Goal: Transaction & Acquisition: Purchase product/service

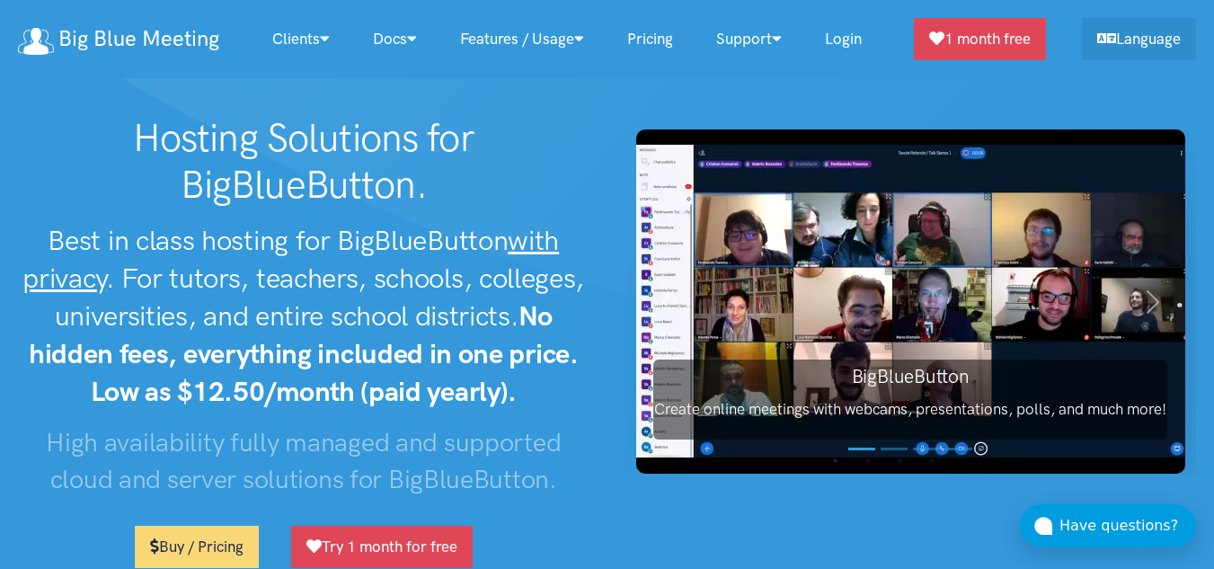
click at [651, 40] on link "Pricing" at bounding box center [650, 39] width 89 height 39
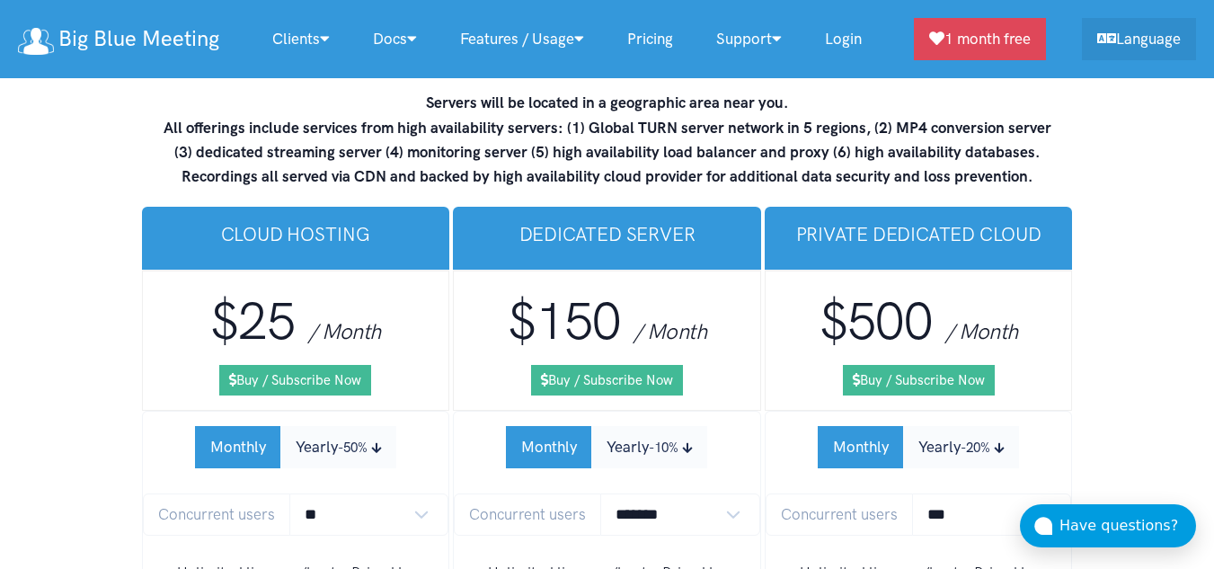
scroll to position [10816, 0]
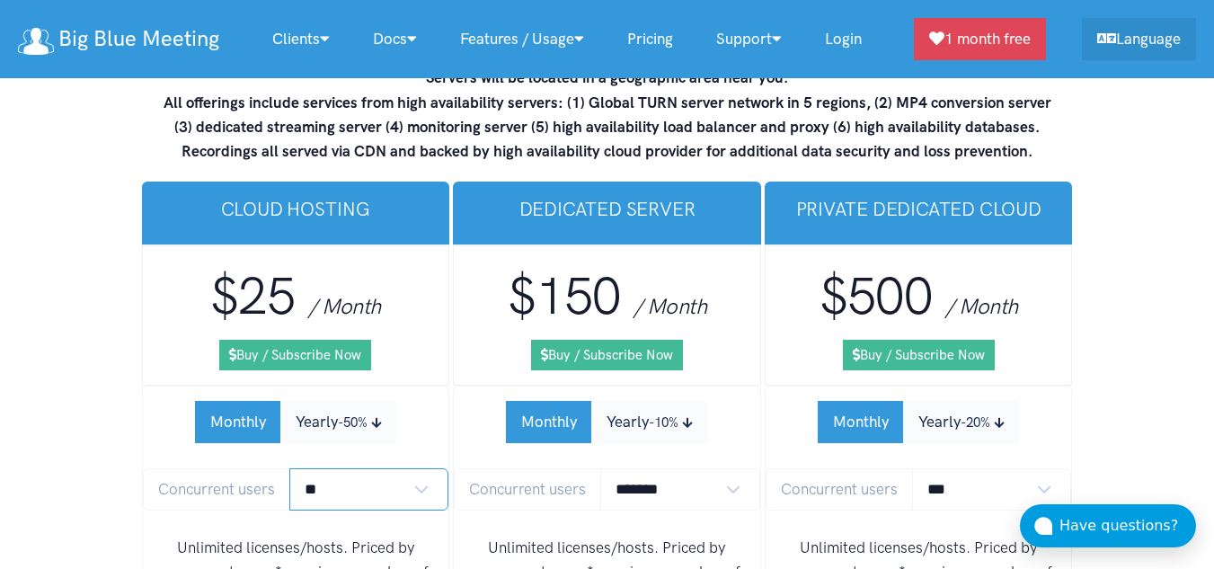
click at [413, 468] on select "** ** ** ** *** ***" at bounding box center [369, 489] width 160 height 42
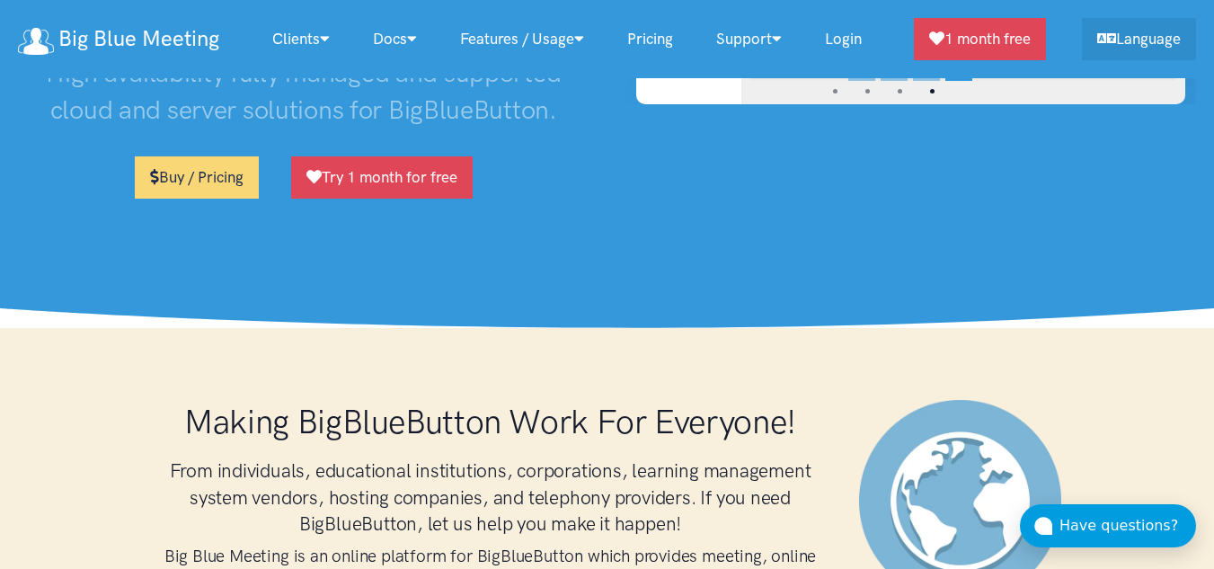
scroll to position [0, 0]
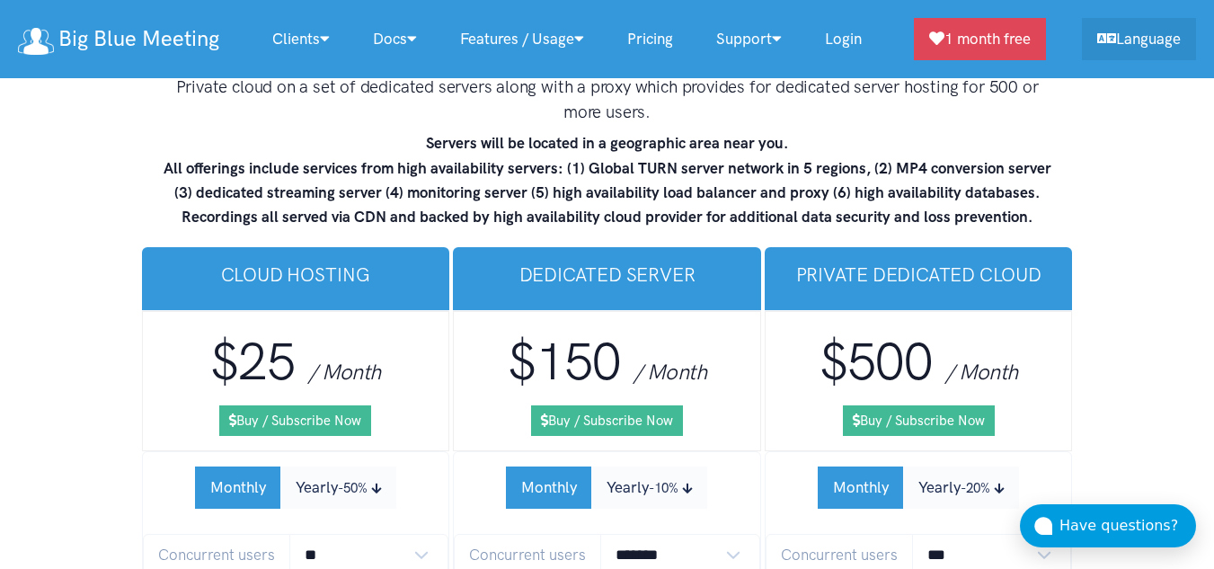
scroll to position [10776, 0]
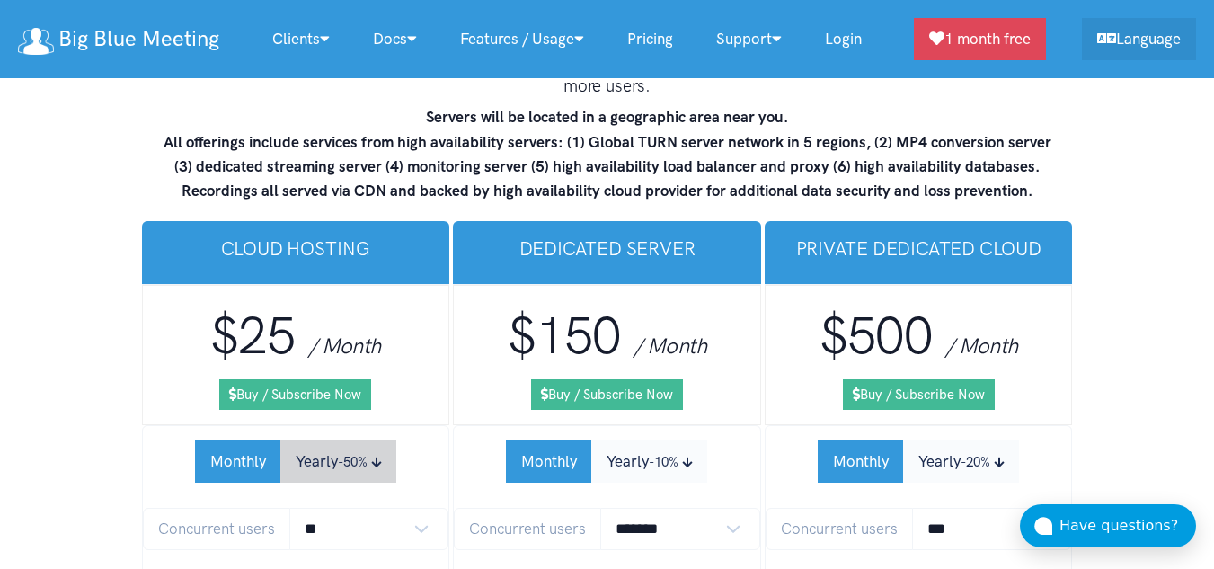
click at [366, 454] on small "-50%" at bounding box center [353, 462] width 30 height 16
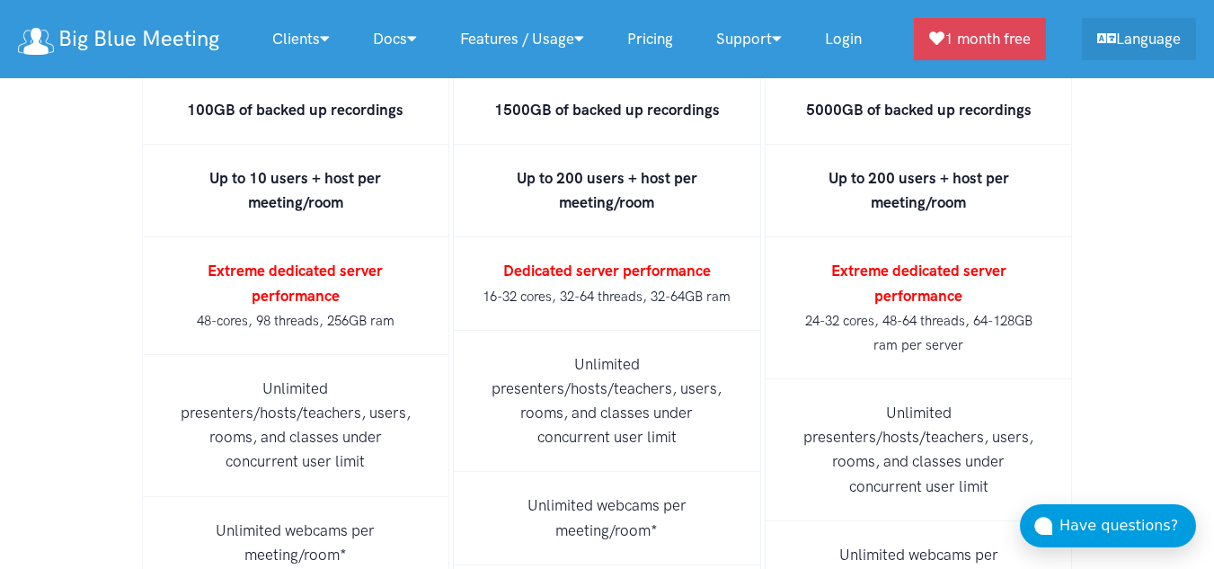
scroll to position [11863, 0]
